Goal: Check status: Check status

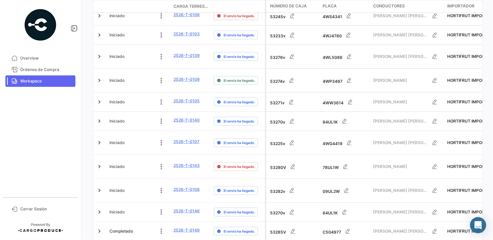
scroll to position [347, 0]
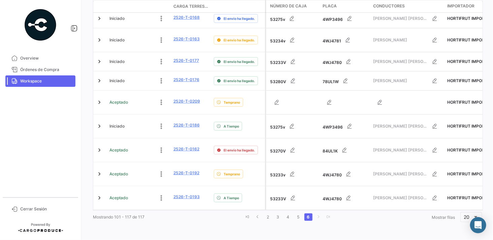
scroll to position [304, 0]
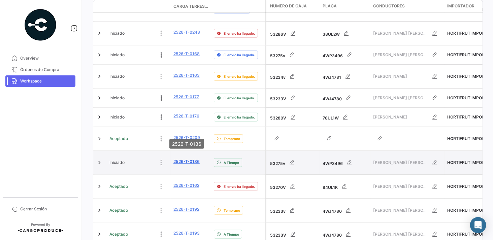
click at [198, 159] on link "2526-T-0186" at bounding box center [186, 162] width 26 height 6
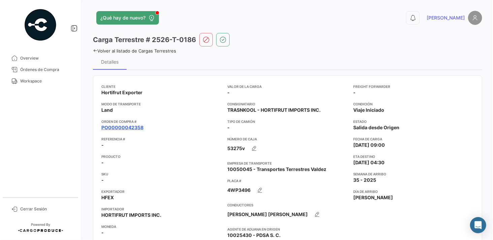
click at [139, 125] on link "PO00000042358" at bounding box center [122, 127] width 42 height 7
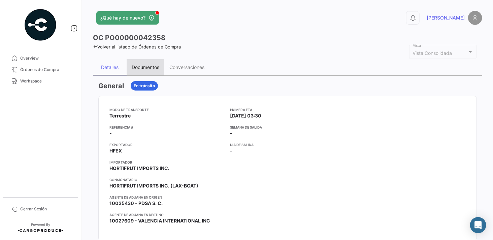
click at [148, 66] on div "Documentos" at bounding box center [146, 67] width 28 height 6
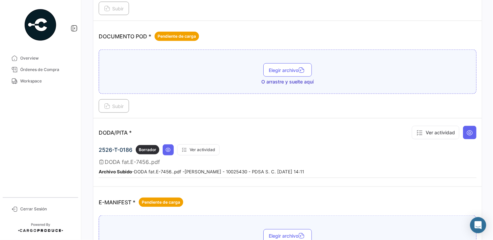
scroll to position [337, 0]
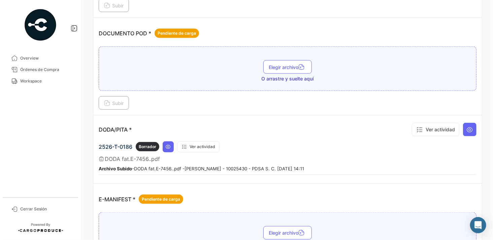
click at [368, 102] on div "Subir" at bounding box center [288, 102] width 378 height 13
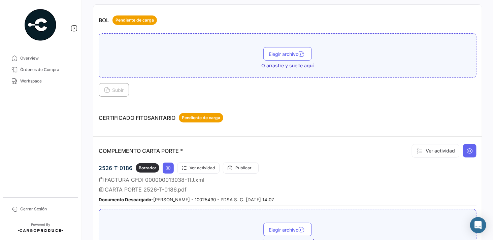
scroll to position [0, 0]
